Goal: Information Seeking & Learning: Find specific fact

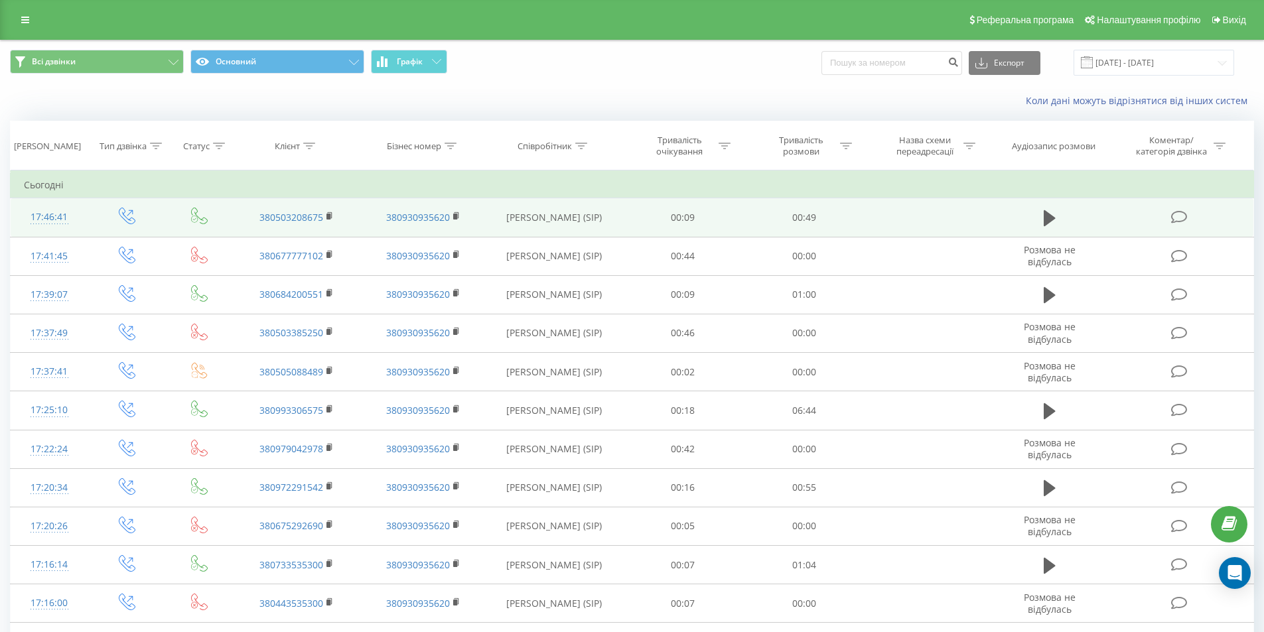
click at [1174, 217] on icon at bounding box center [1179, 217] width 17 height 14
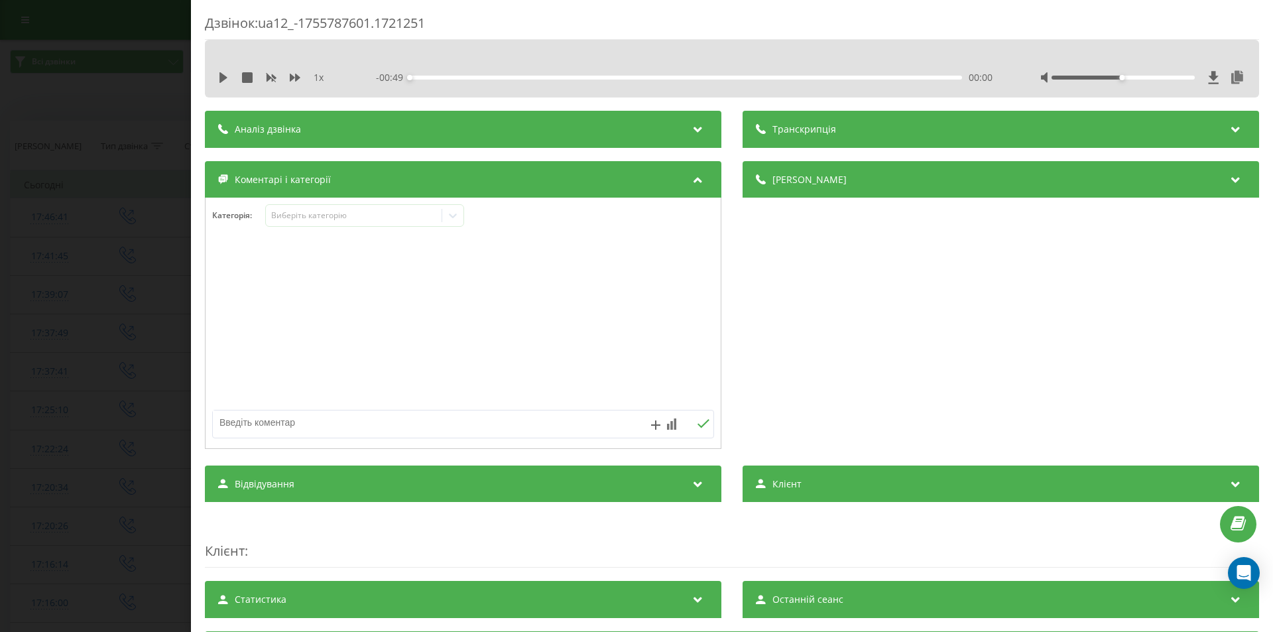
click at [654, 133] on div "Аналіз дзвінка" at bounding box center [463, 129] width 517 height 37
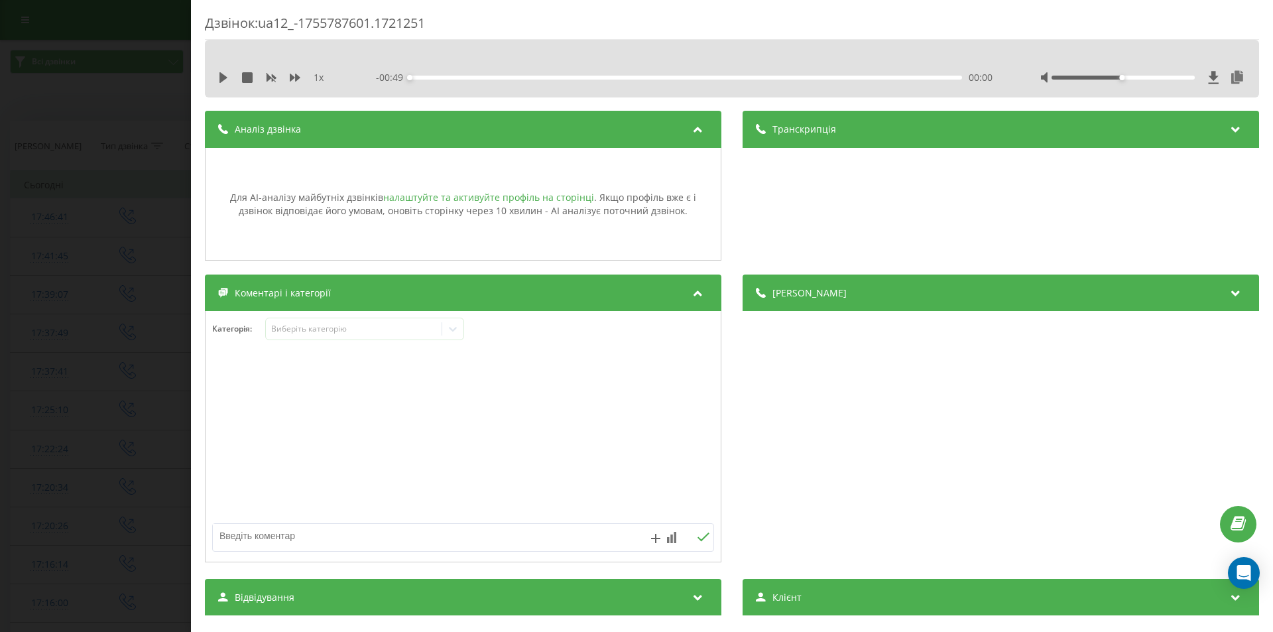
scroll to position [1, 0]
click at [533, 196] on link "налаштуйте та активуйте профіль на сторінці" at bounding box center [488, 196] width 211 height 13
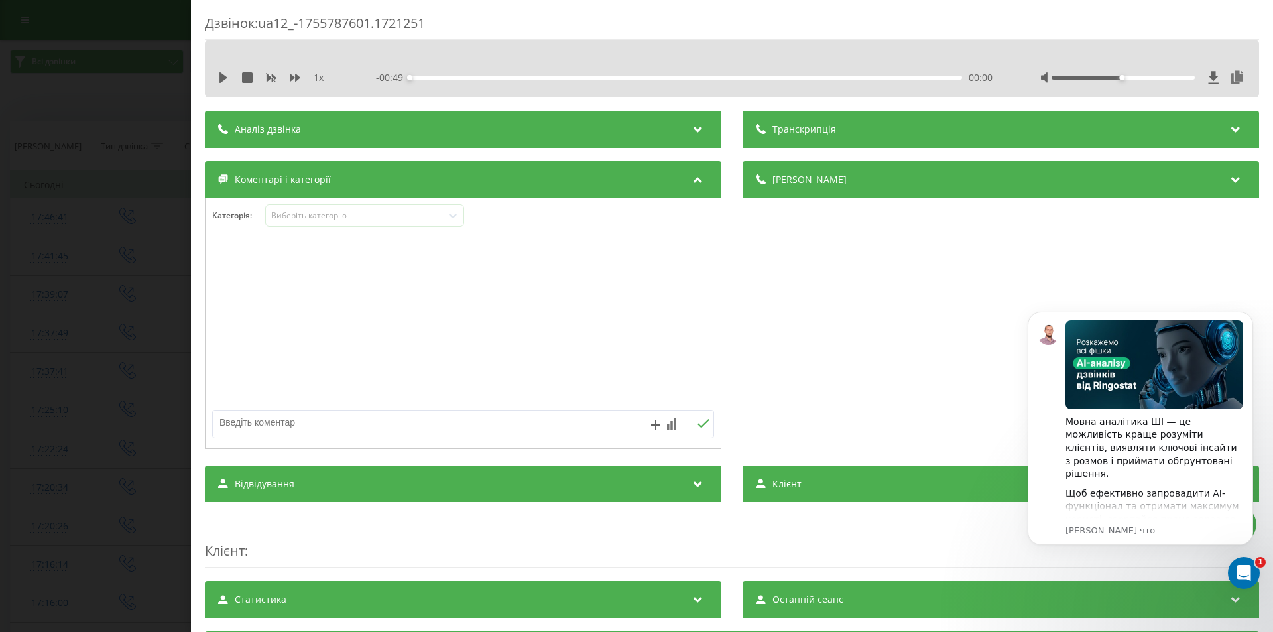
click at [635, 123] on div "Аналіз дзвінка" at bounding box center [463, 129] width 517 height 37
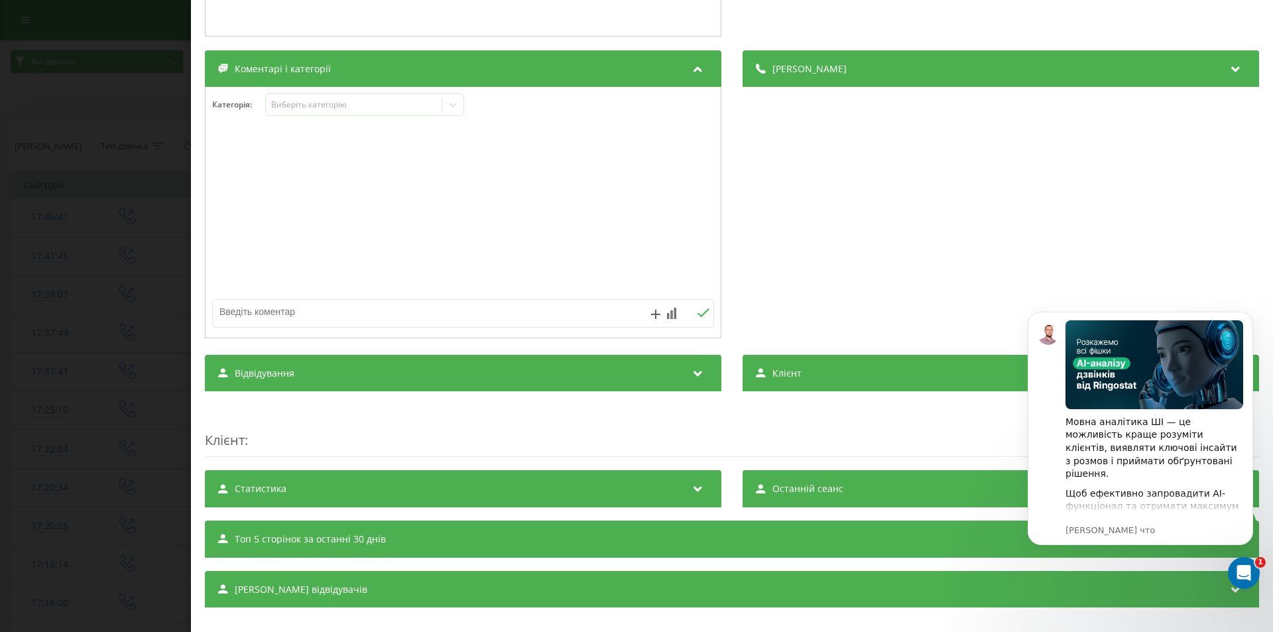
scroll to position [240, 0]
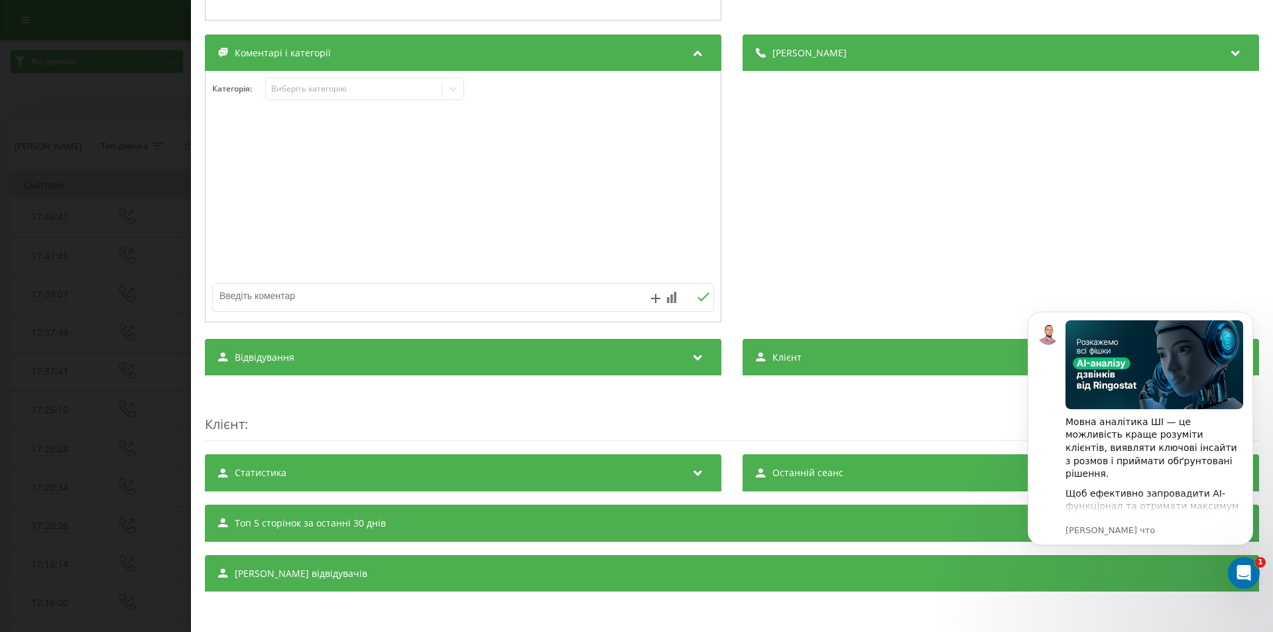
click at [804, 336] on div "Транскрипція Для AI-аналізу майбутніх дзвінків налаштуйте та активуйте профіль …" at bounding box center [732, 231] width 1055 height 721
click at [820, 356] on div "Клієнт" at bounding box center [1001, 357] width 517 height 37
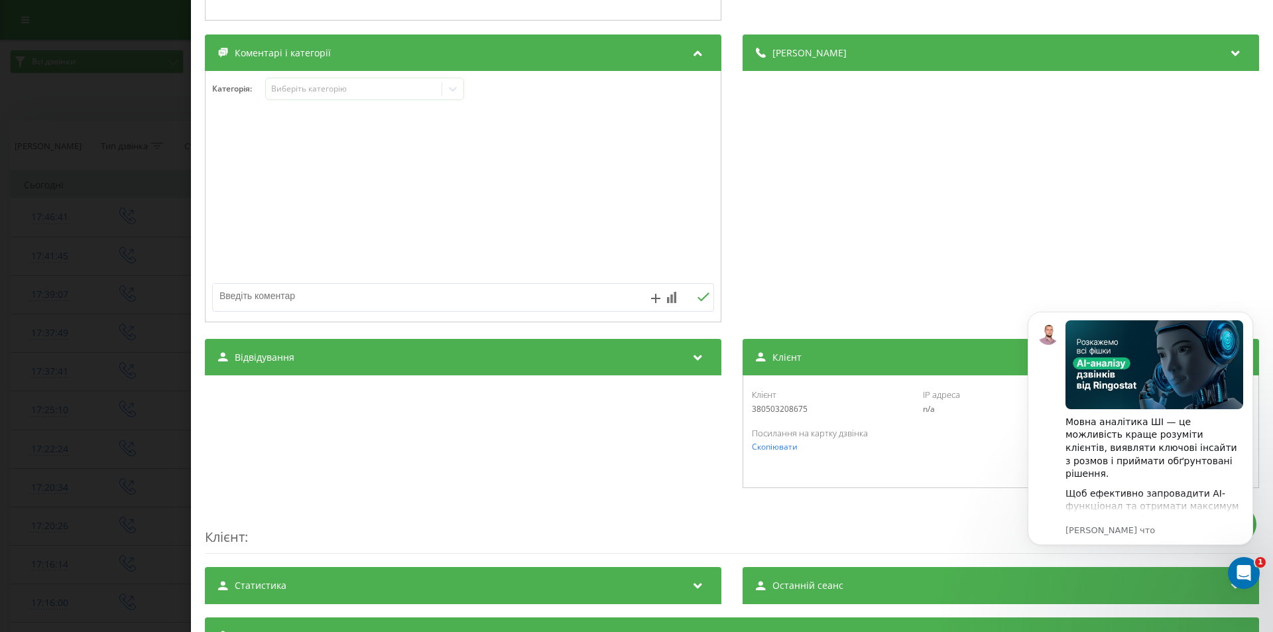
click at [820, 356] on div "Клієнт" at bounding box center [1001, 357] width 517 height 37
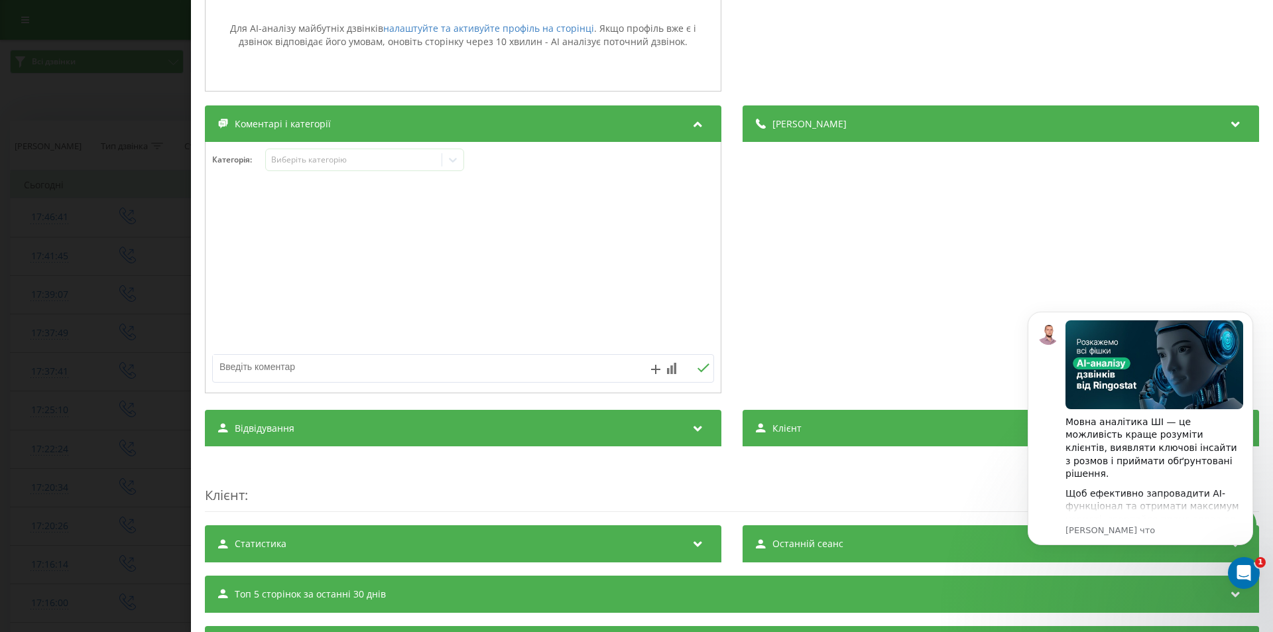
scroll to position [107, 0]
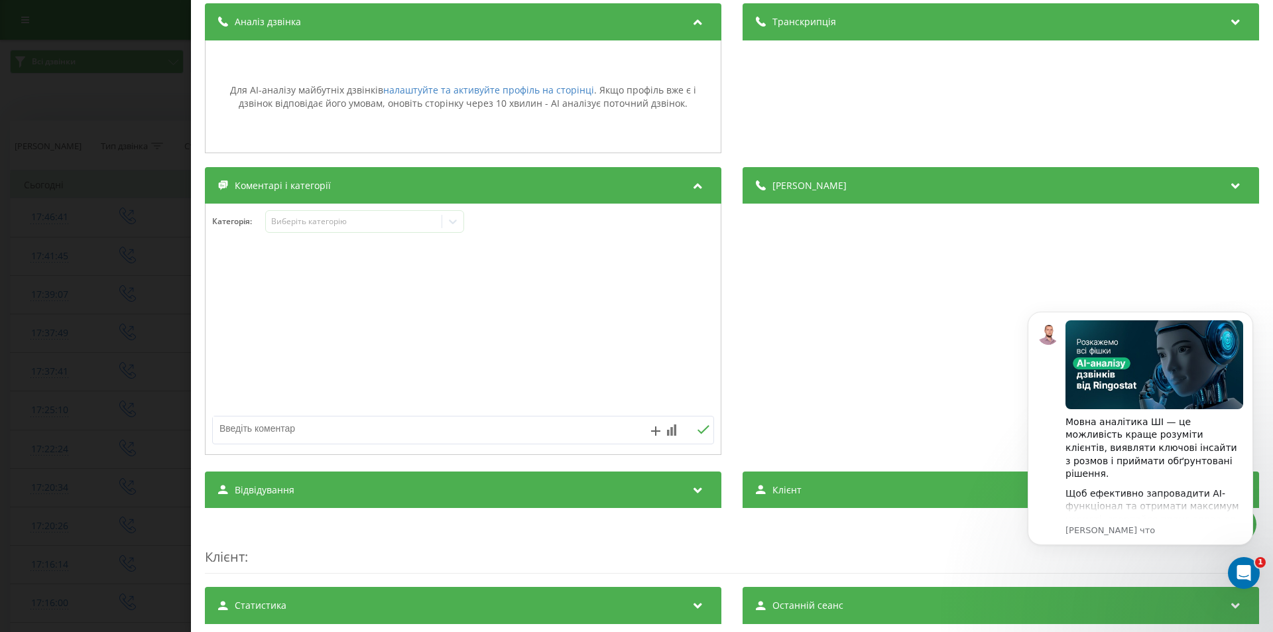
click at [856, 206] on div "Деталі дзвінка Загальне Дата дзвінка 2025-08-21 17:46:41 Тип дзвінка Вихідний С…" at bounding box center [1001, 312] width 517 height 291
click at [852, 189] on div "Деталі дзвінка" at bounding box center [1001, 185] width 517 height 37
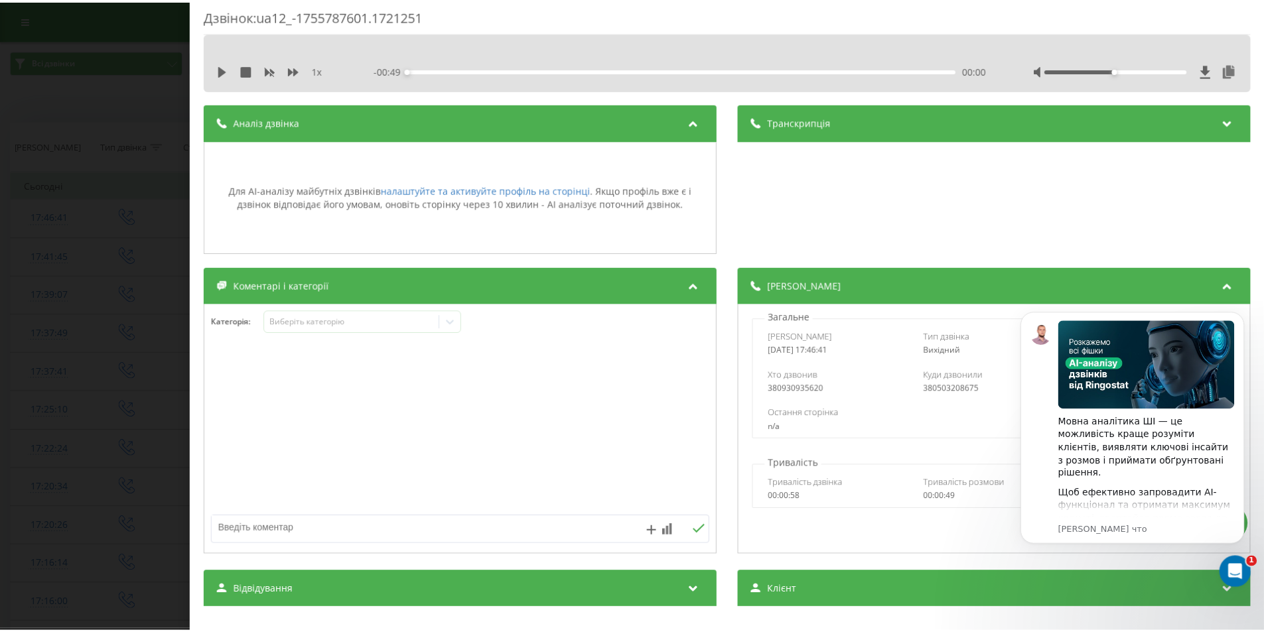
scroll to position [0, 0]
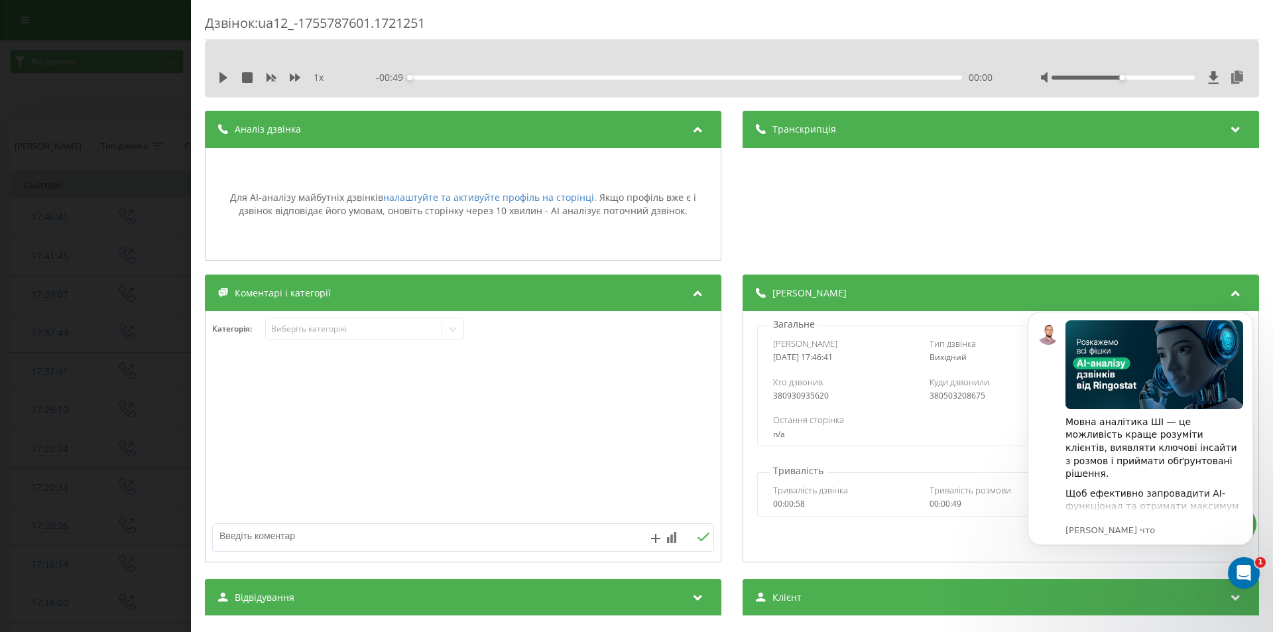
click at [837, 134] on div "Транскрипція" at bounding box center [1001, 129] width 517 height 37
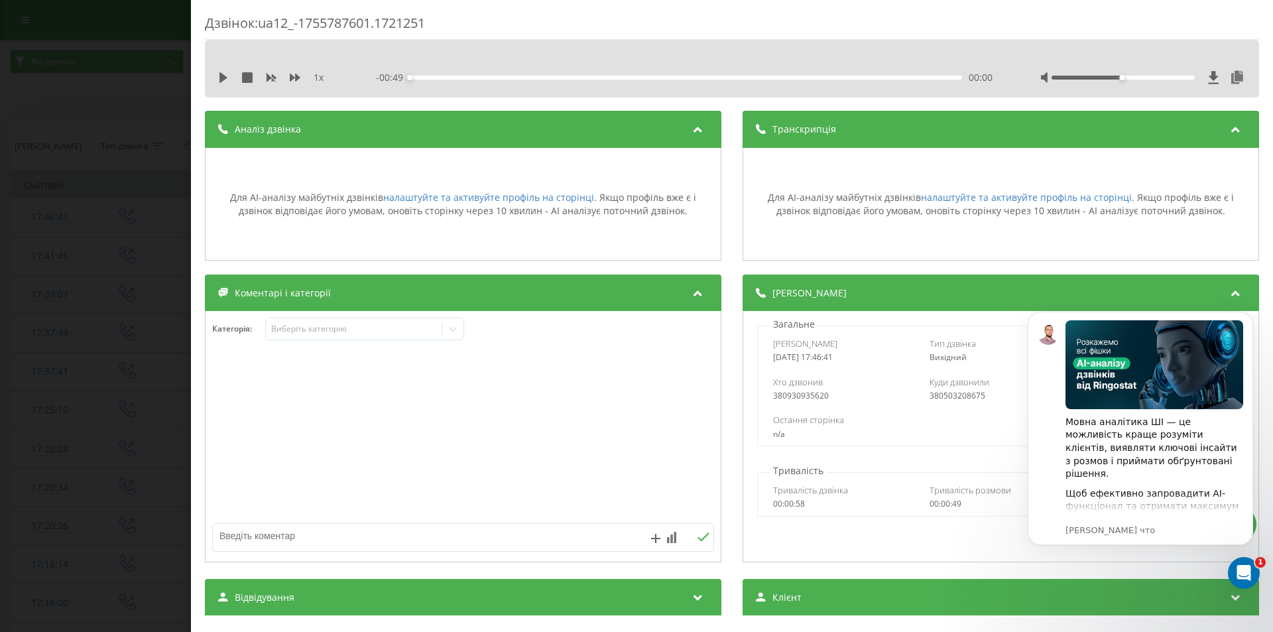
click at [80, 188] on div "Дзвінок : ua12_-1755787601.1721251 1 x - 00:49 00:00 00:00 Транскрипція Для AI-…" at bounding box center [636, 316] width 1273 height 632
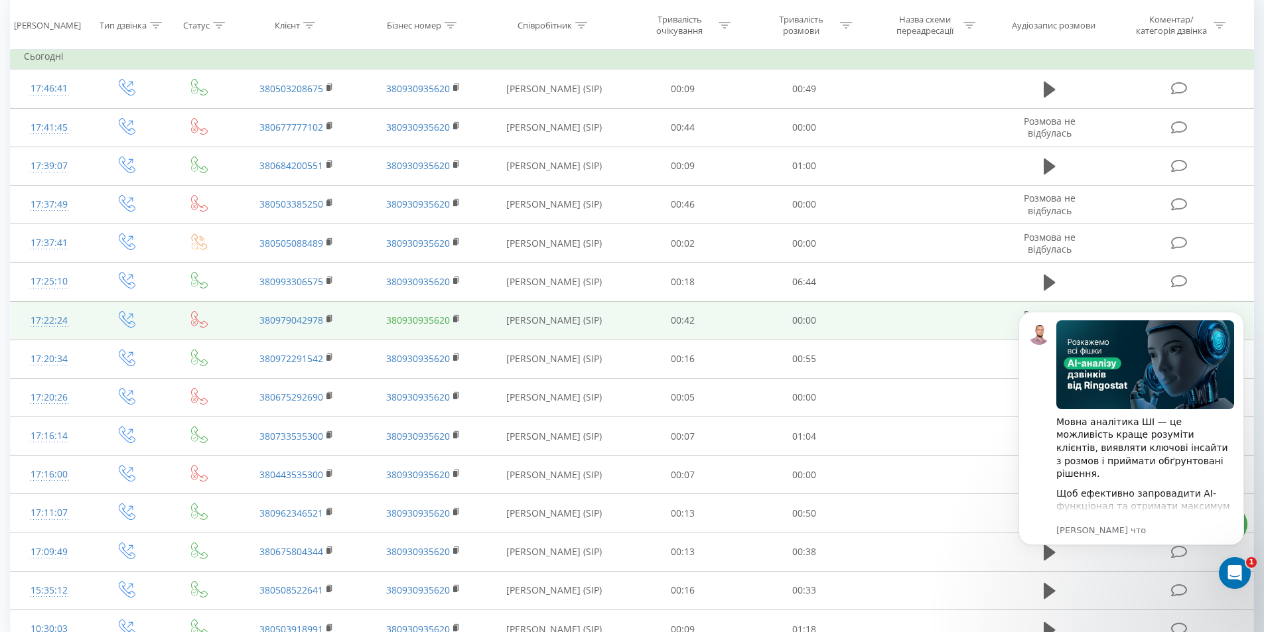
scroll to position [195, 0]
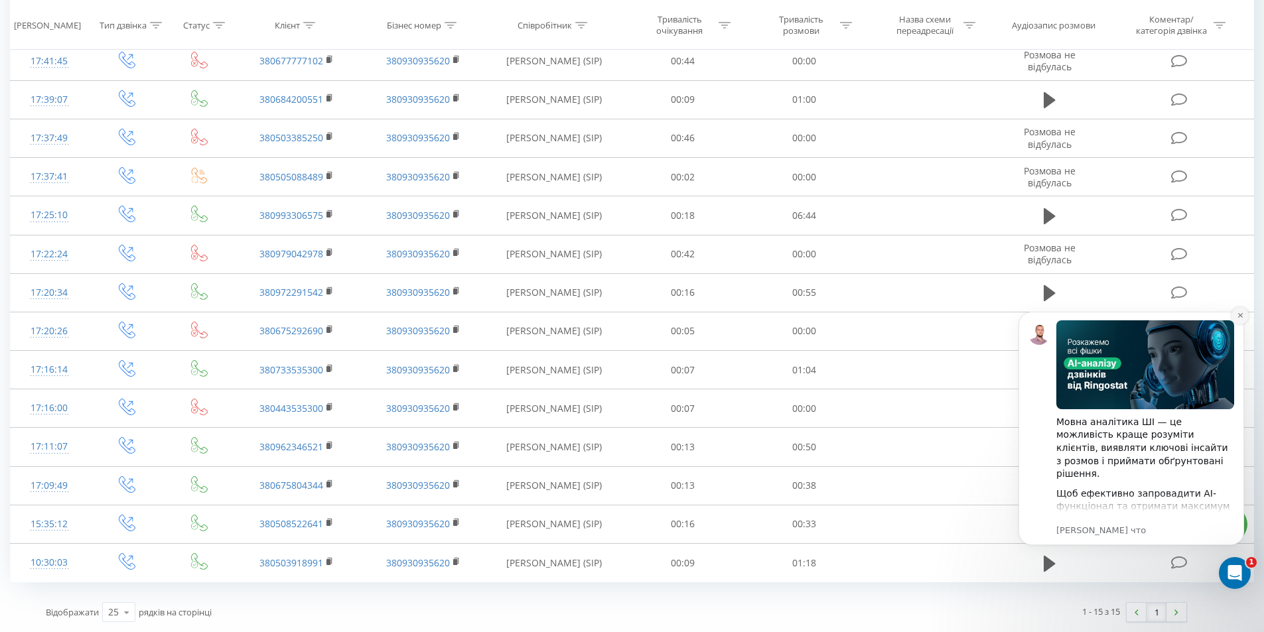
click at [1237, 313] on icon "Dismiss notification" at bounding box center [1239, 315] width 7 height 7
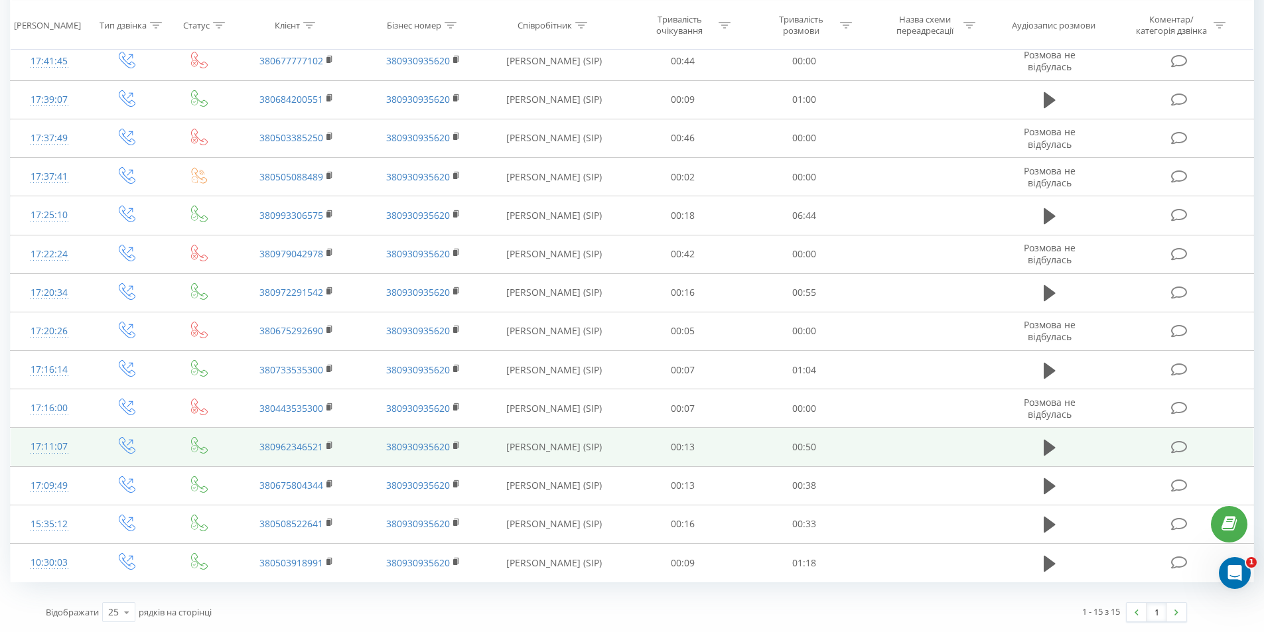
click at [1181, 445] on icon at bounding box center [1179, 447] width 17 height 14
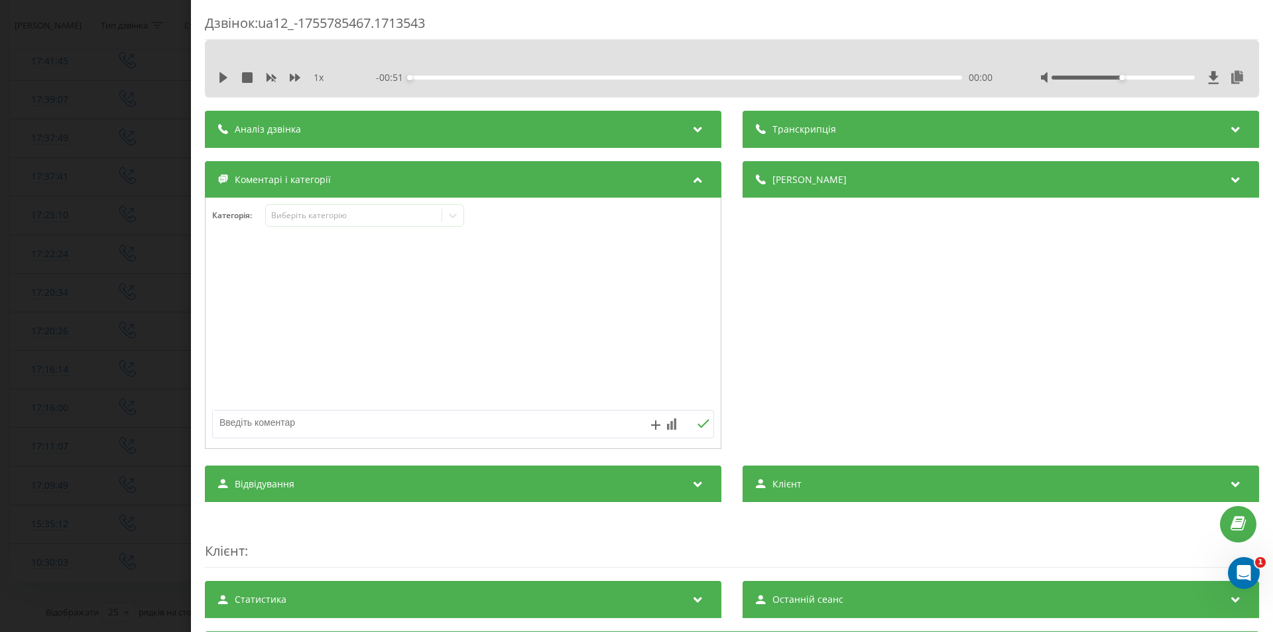
click at [503, 136] on div "Аналіз дзвінка" at bounding box center [463, 129] width 517 height 37
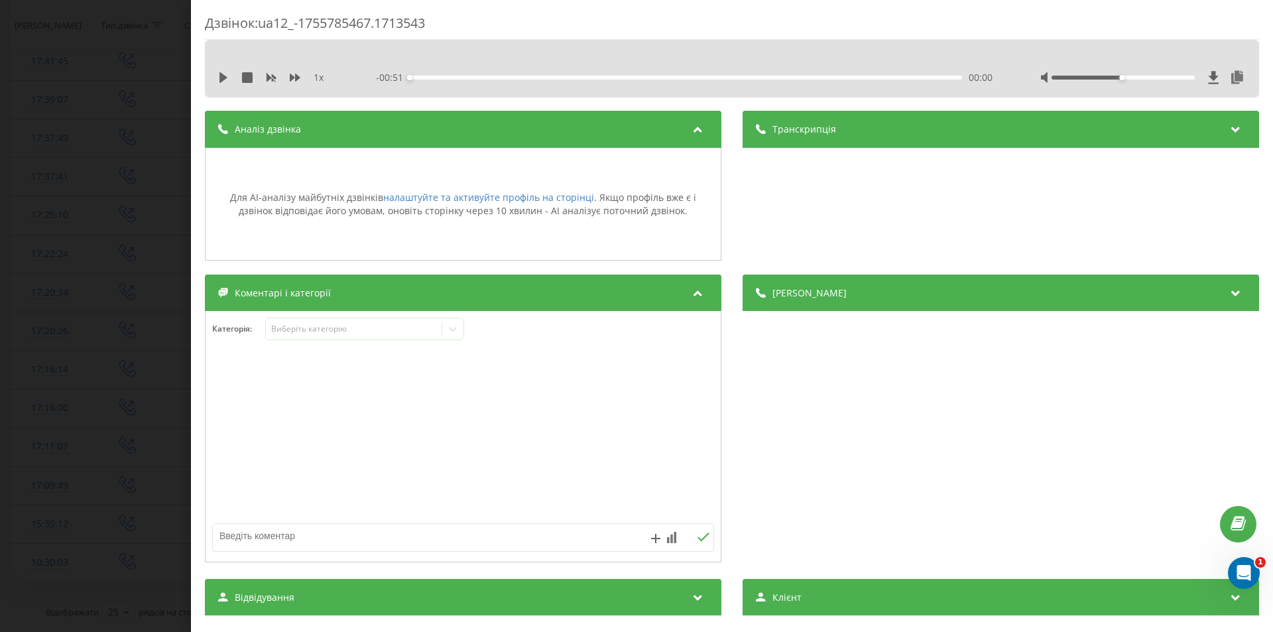
click at [146, 263] on div "Дзвінок : ua12_-1755785467.1713543 1 x - 00:51 00:00 00:00 Транскрипція Для AI-…" at bounding box center [636, 316] width 1273 height 632
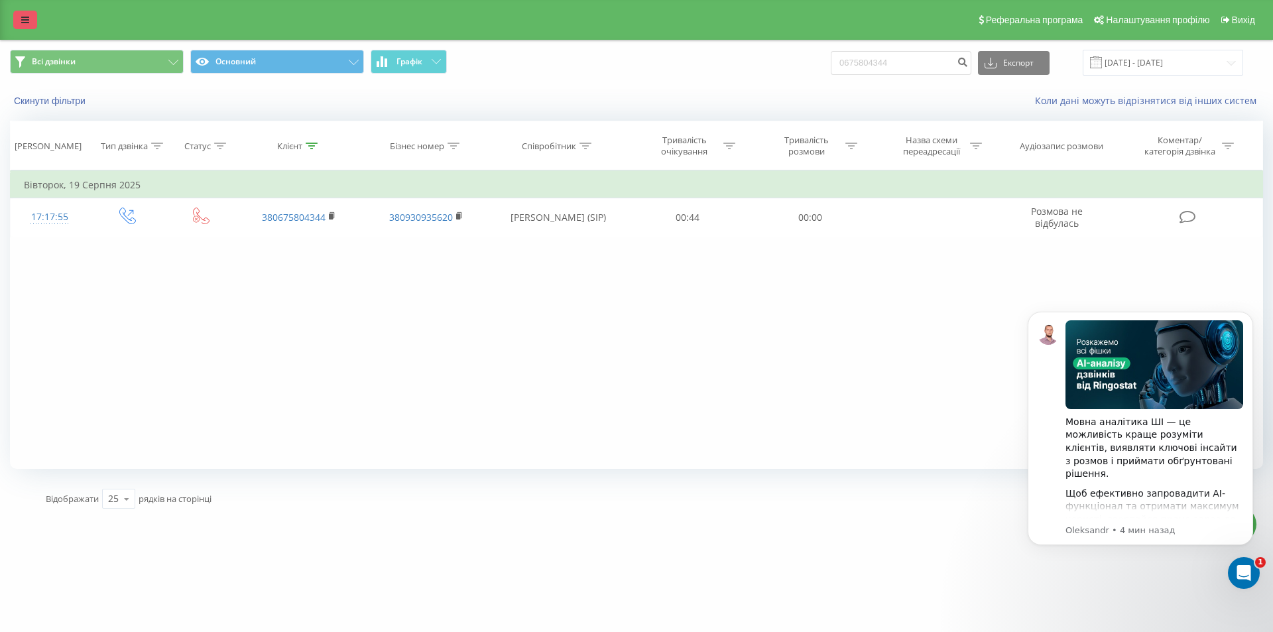
click at [34, 15] on link at bounding box center [25, 20] width 24 height 19
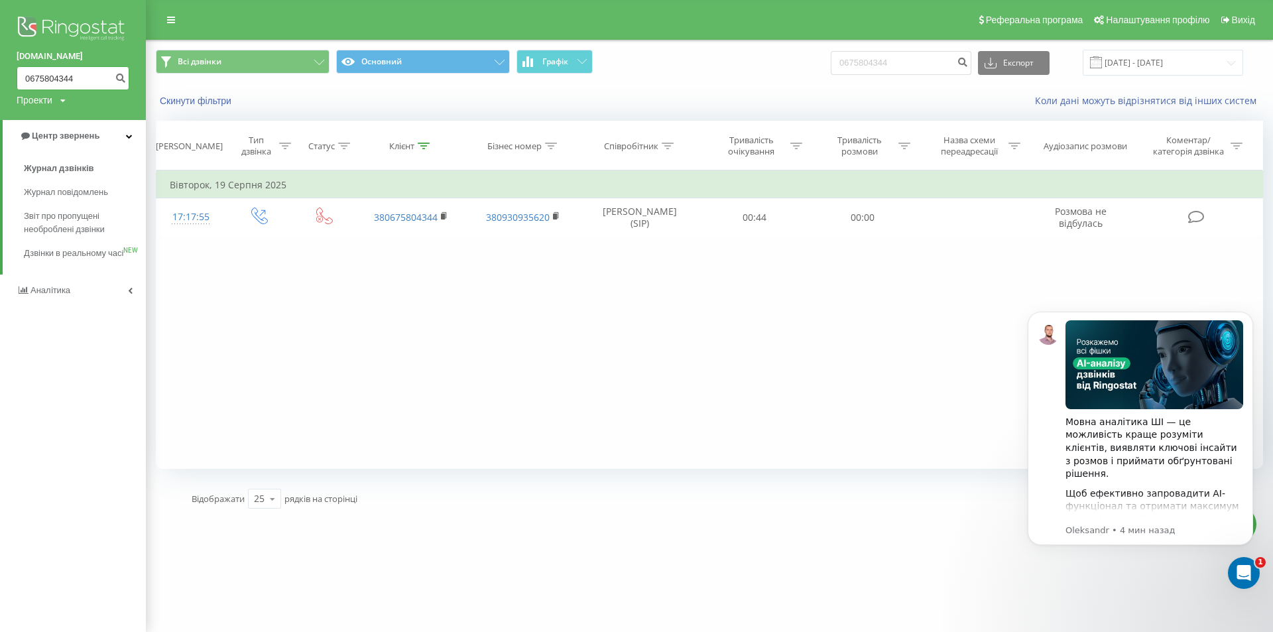
click at [79, 86] on input "0675804344" at bounding box center [73, 78] width 113 height 24
paste input "0504453285"
paste input
type input "0504453285"
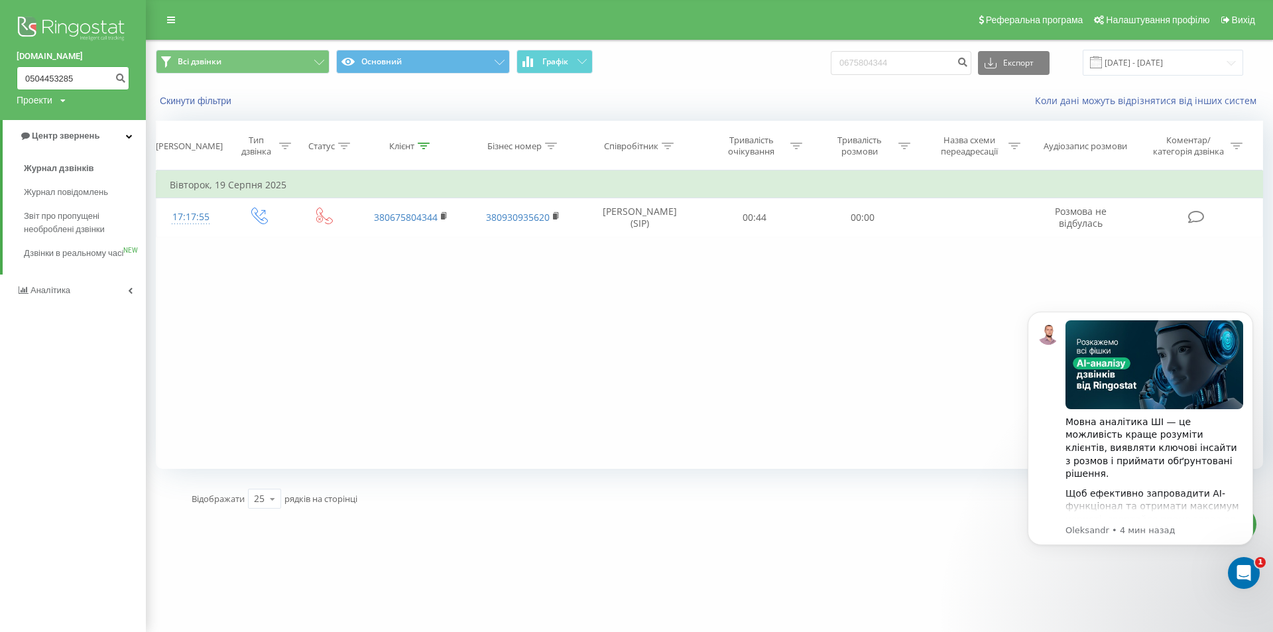
scroll to position [0, 0]
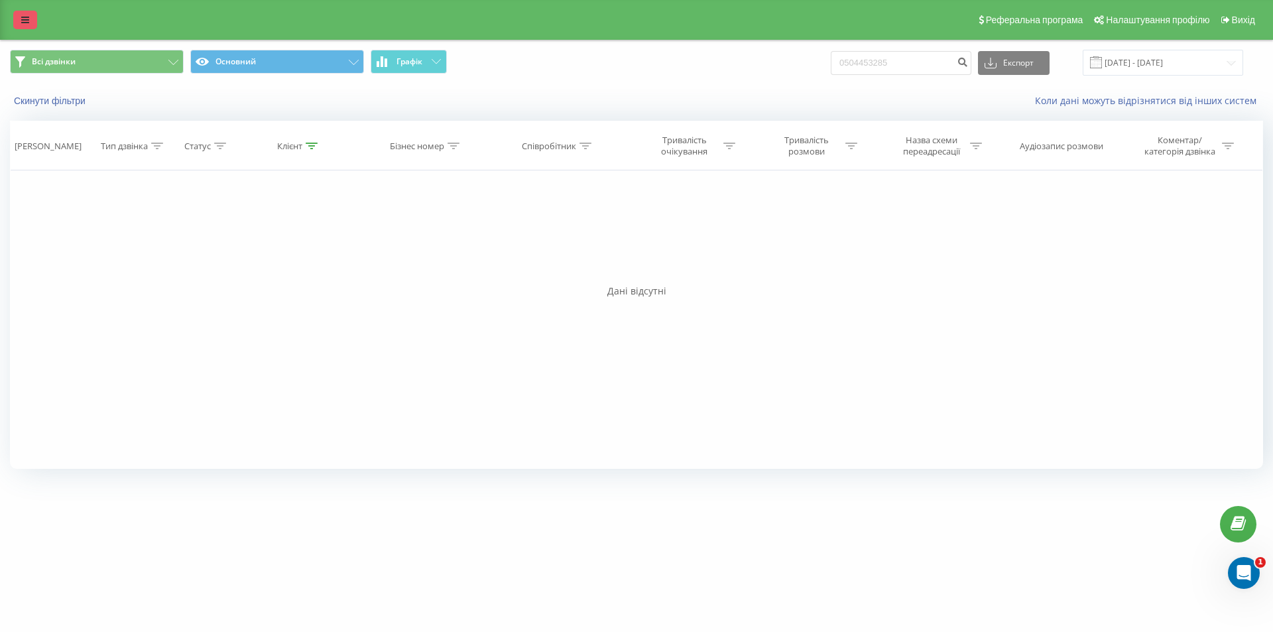
click at [29, 19] on link at bounding box center [25, 20] width 24 height 19
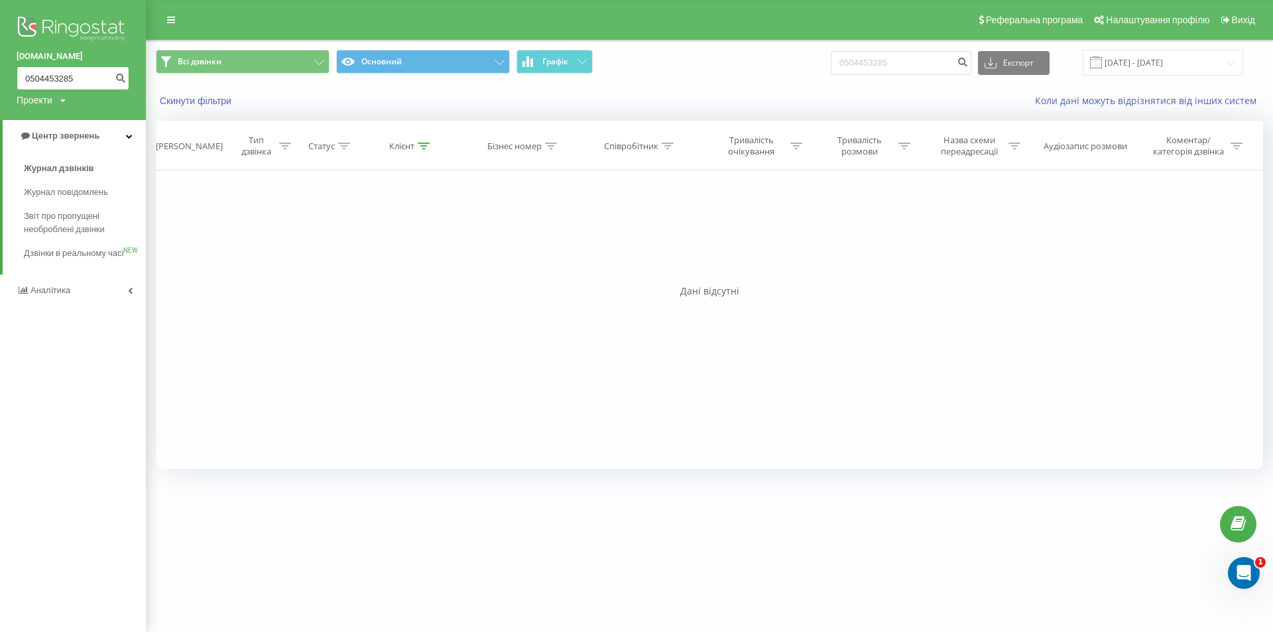
click at [65, 71] on input "0504453285" at bounding box center [73, 78] width 113 height 24
paste input "0504453285"
paste input
type input "0504453285"
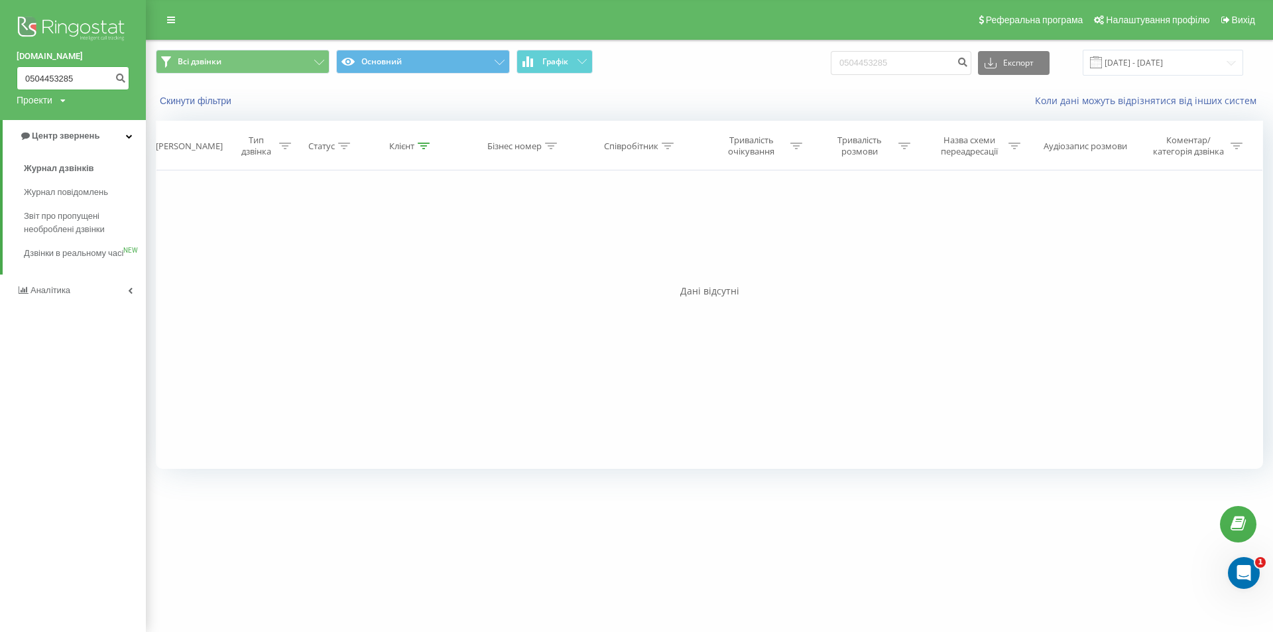
scroll to position [0, 0]
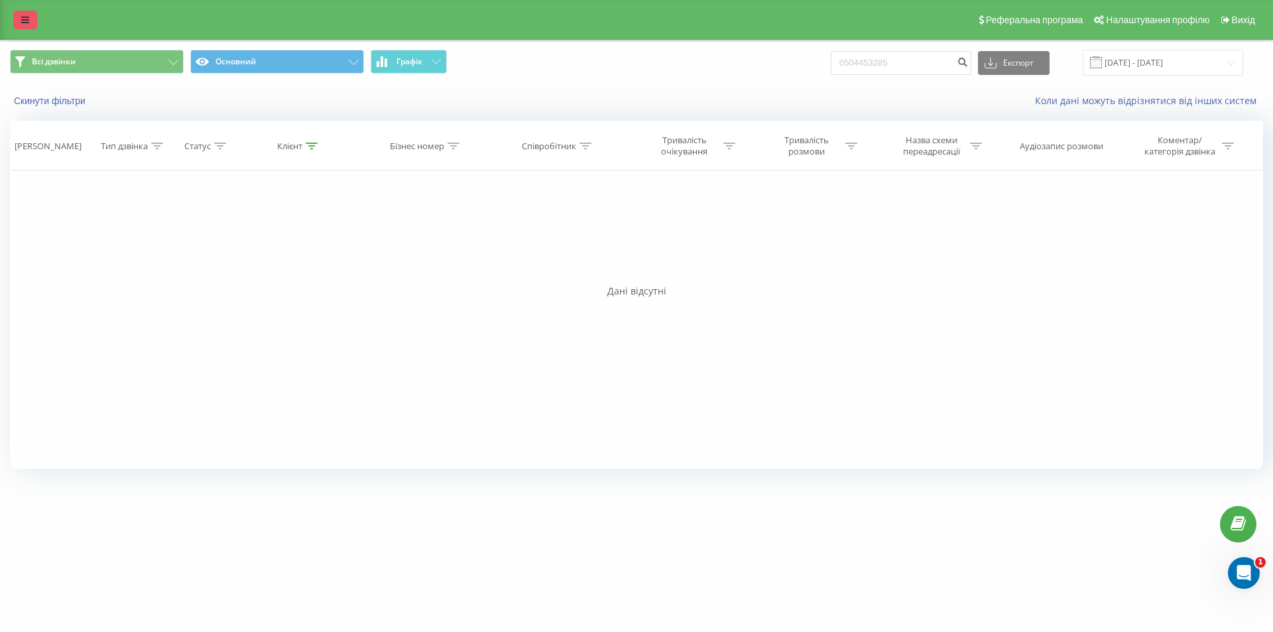
click at [21, 27] on link at bounding box center [25, 20] width 24 height 19
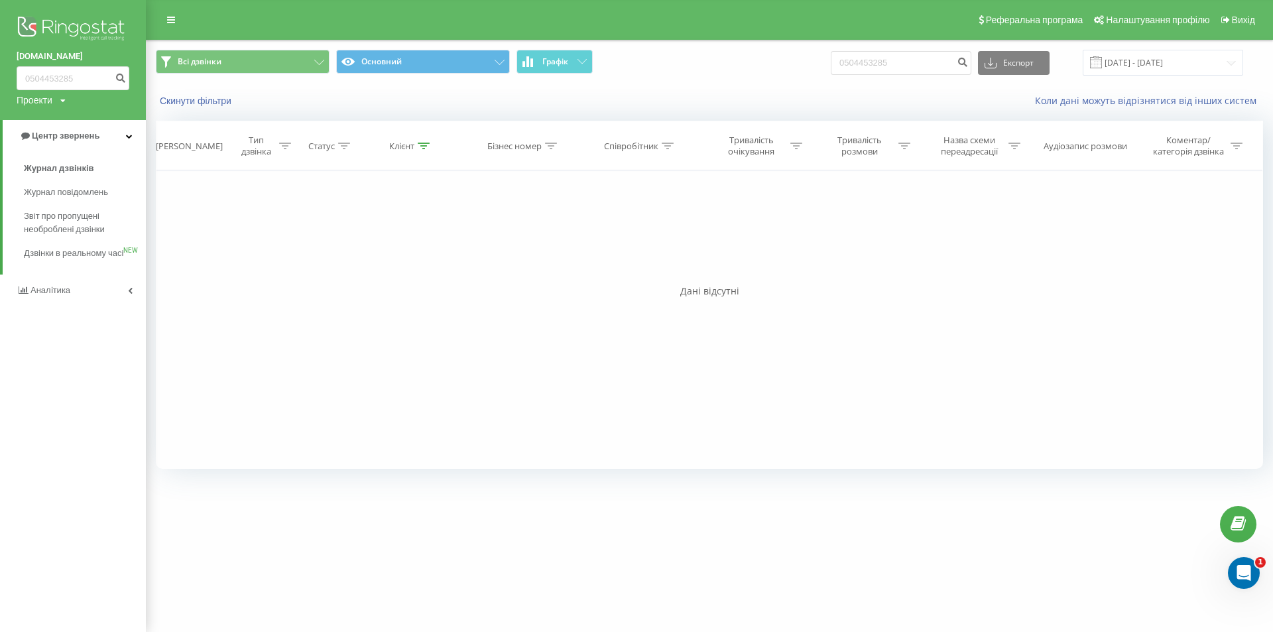
drag, startPoint x: 72, startPoint y: 92, endPoint x: 74, endPoint y: 84, distance: 7.8
click at [74, 84] on div "brokbridge.UA 0504453285 Проекти brokbridge.UA" at bounding box center [73, 60] width 146 height 120
click at [76, 74] on input "0504453285" at bounding box center [73, 78] width 113 height 24
